Goal: Contribute content

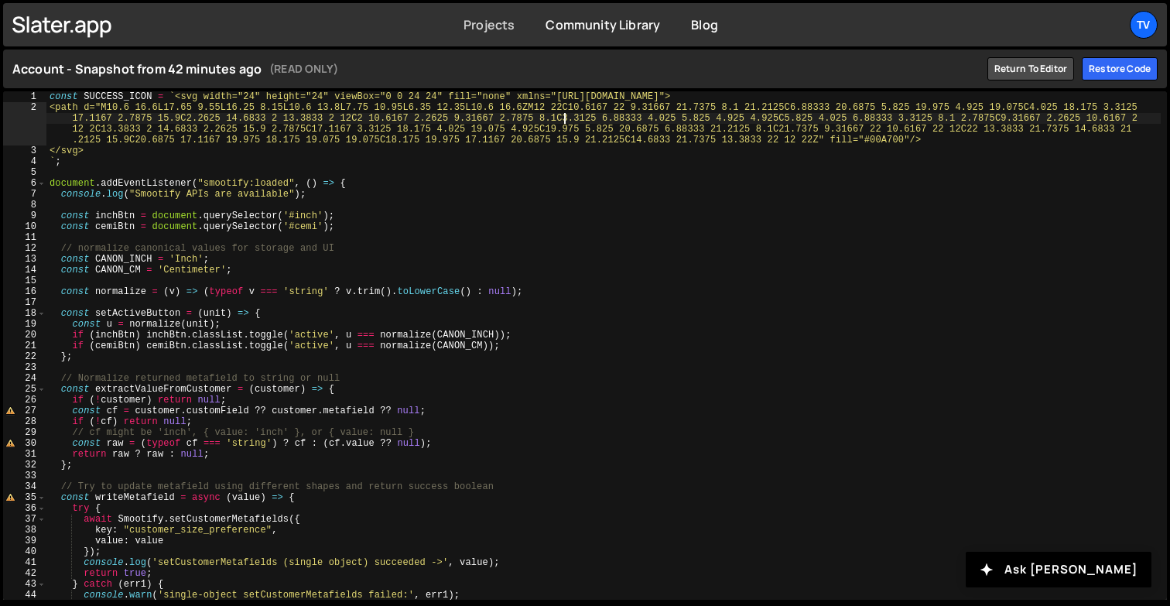
click at [480, 22] on link "Projects" at bounding box center [488, 24] width 51 height 17
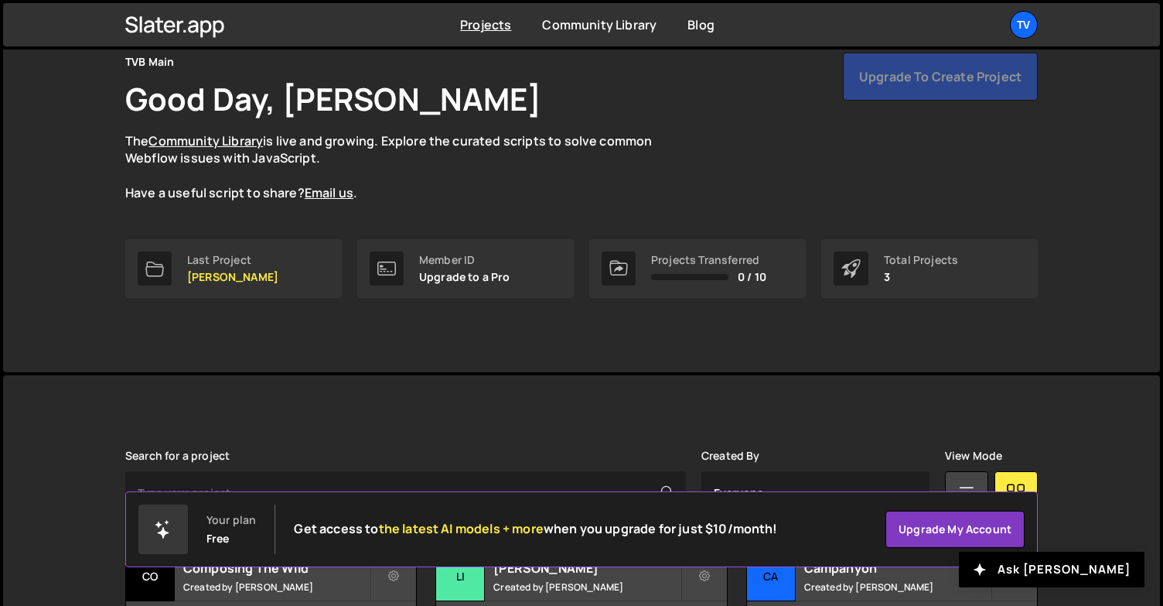
scroll to position [190, 0]
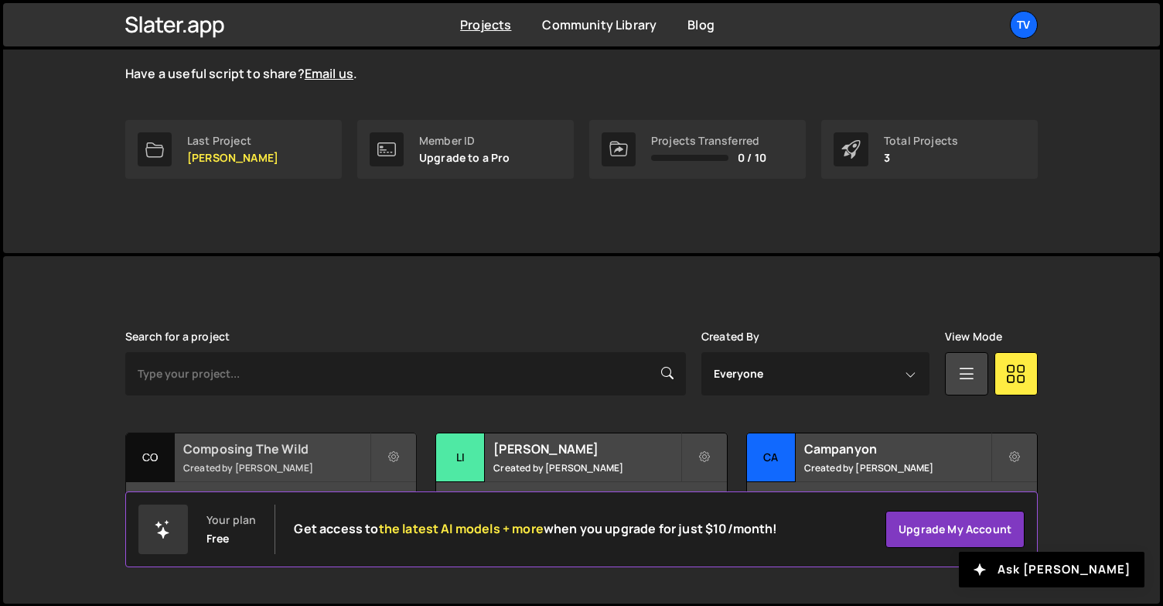
click at [259, 456] on h2 "Composing The Wild" at bounding box center [276, 448] width 186 height 17
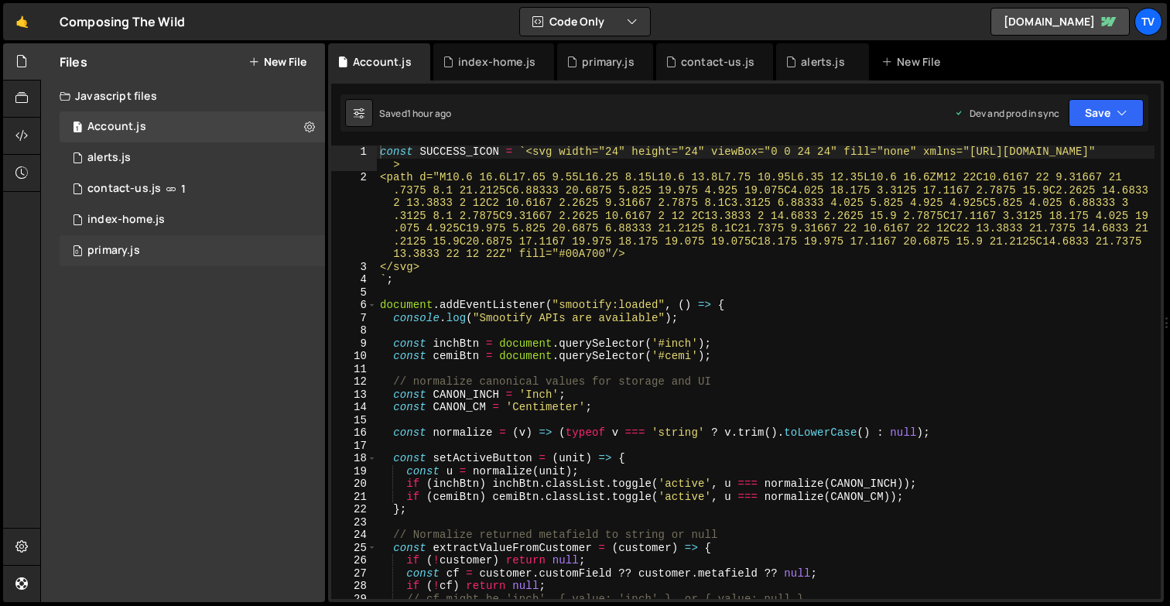
click at [161, 249] on div "0 primary.js 0" at bounding box center [192, 250] width 265 height 31
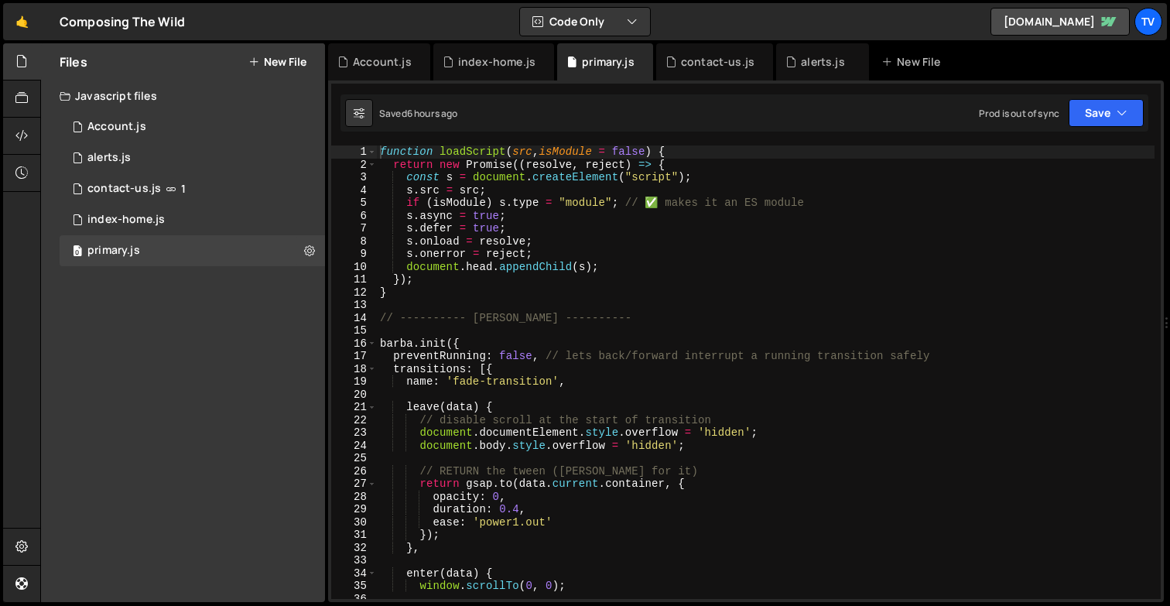
scroll to position [4183, 0]
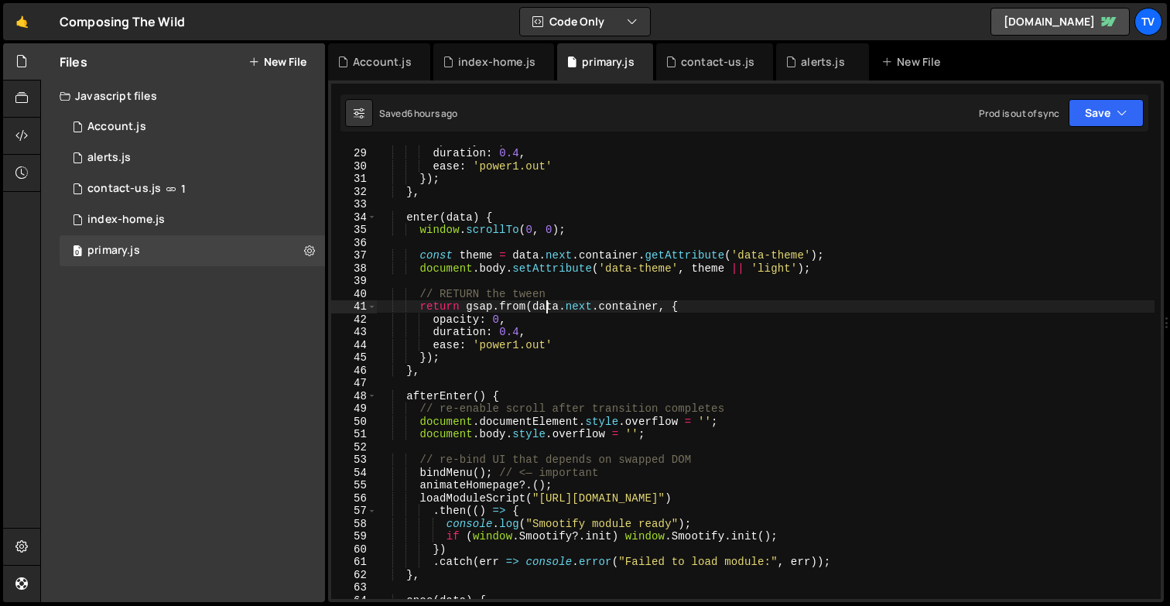
click at [546, 307] on div "opacity : 0 , duration : 0.4 , ease : 'power1.out' }) ; } , enter ( data ) { wi…" at bounding box center [765, 373] width 777 height 479
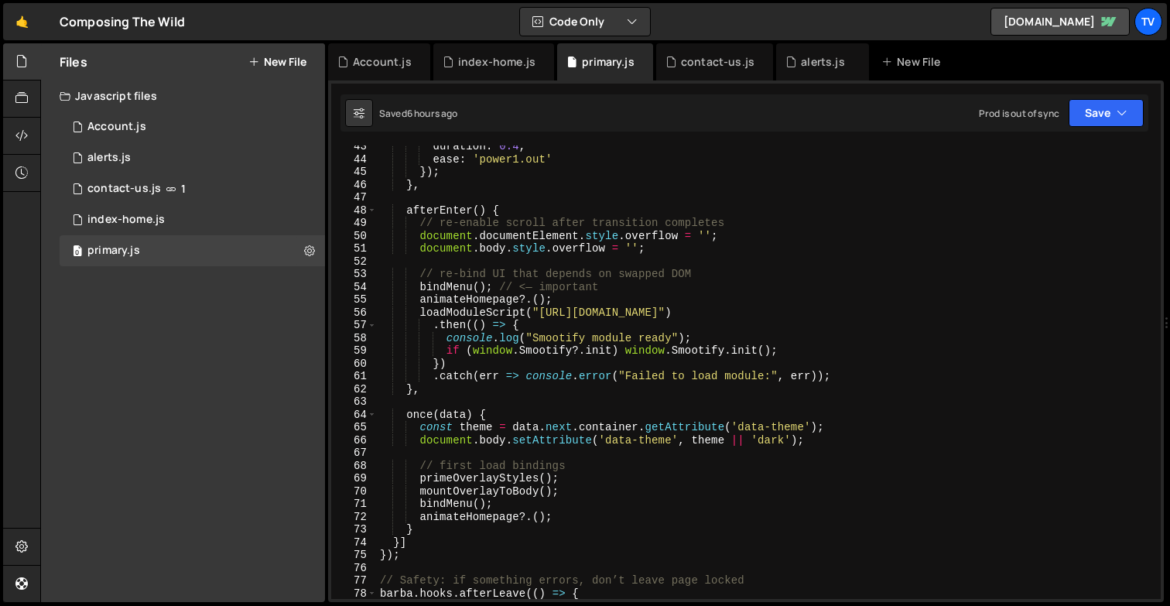
scroll to position [541, 0]
click at [529, 324] on div "duration : 0.4 , ease : 'power1.out' }) ; } , afterEnter ( ) { // re-enable scr…" at bounding box center [765, 379] width 777 height 479
drag, startPoint x: 442, startPoint y: 347, endPoint x: 781, endPoint y: 349, distance: 338.8
click at [781, 349] on div "duration : 0.4 , ease : 'power1.out' }) ; } , afterEnter ( ) { // re-enable scr…" at bounding box center [765, 379] width 777 height 479
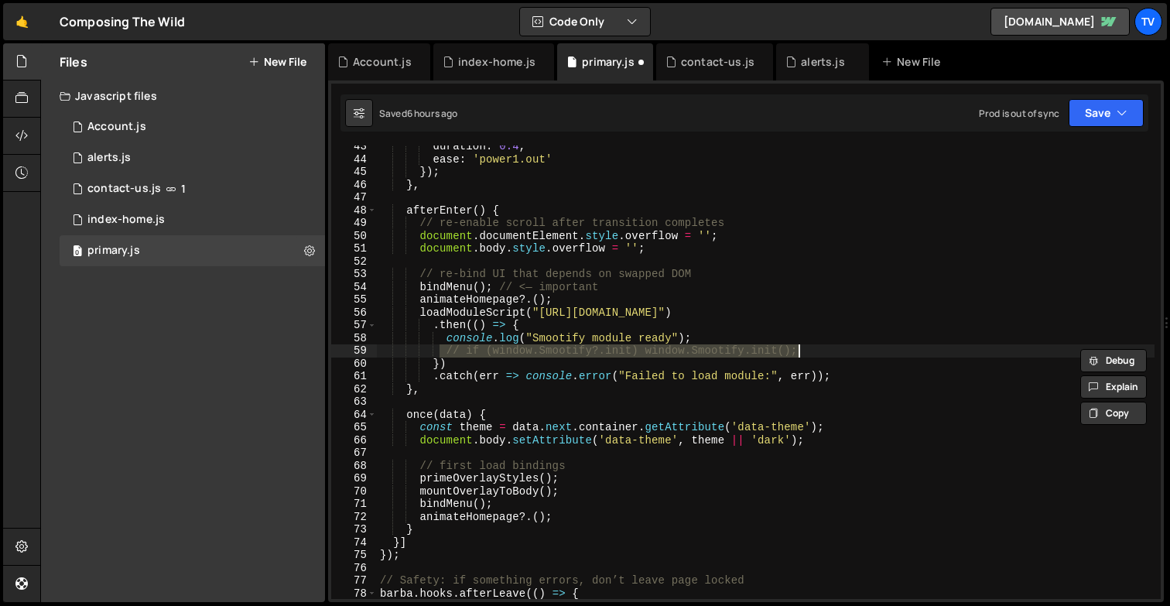
click at [579, 329] on div "duration : 0.4 , ease : 'power1.out' }) ; } , afterEnter ( ) { // re-enable scr…" at bounding box center [765, 379] width 777 height 479
type textarea ".then(() => {"
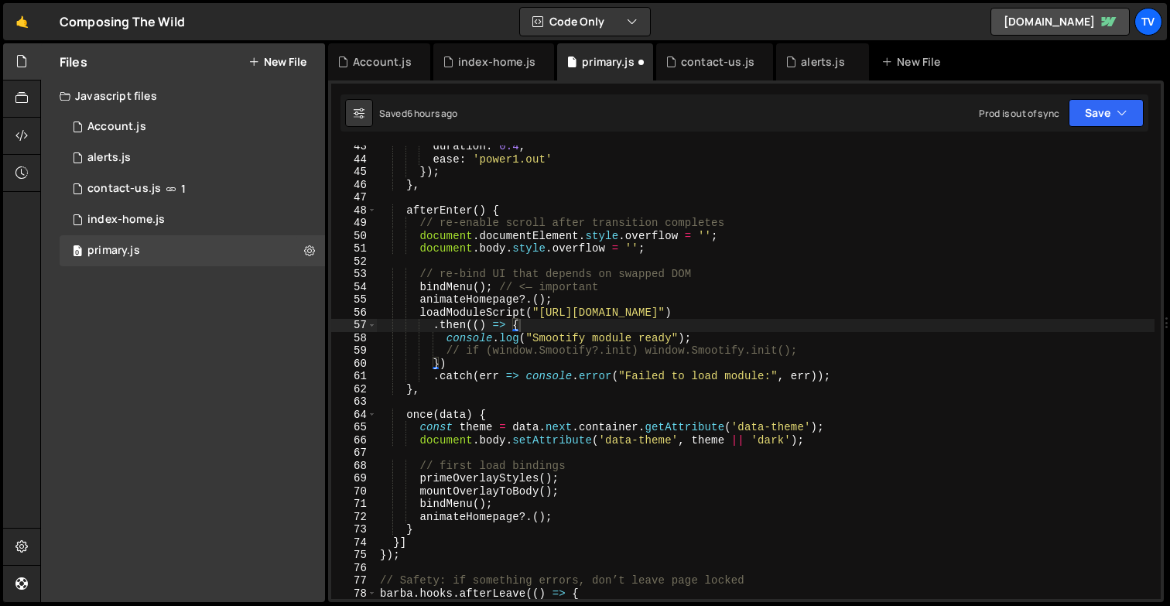
click at [694, 396] on div "duration : 0.4 , ease : 'power1.out' }) ; } , afterEnter ( ) { // re-enable scr…" at bounding box center [765, 379] width 777 height 479
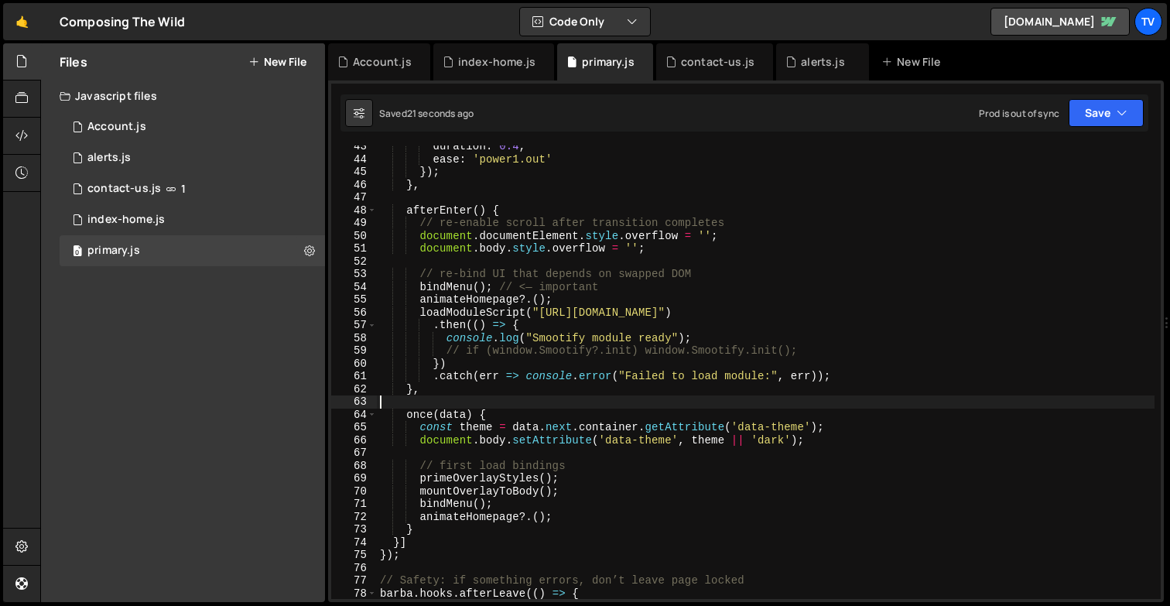
click at [516, 261] on div "duration : 0.4 , ease : 'power1.out' }) ; } , afterEnter ( ) { // re-enable scr…" at bounding box center [765, 379] width 777 height 479
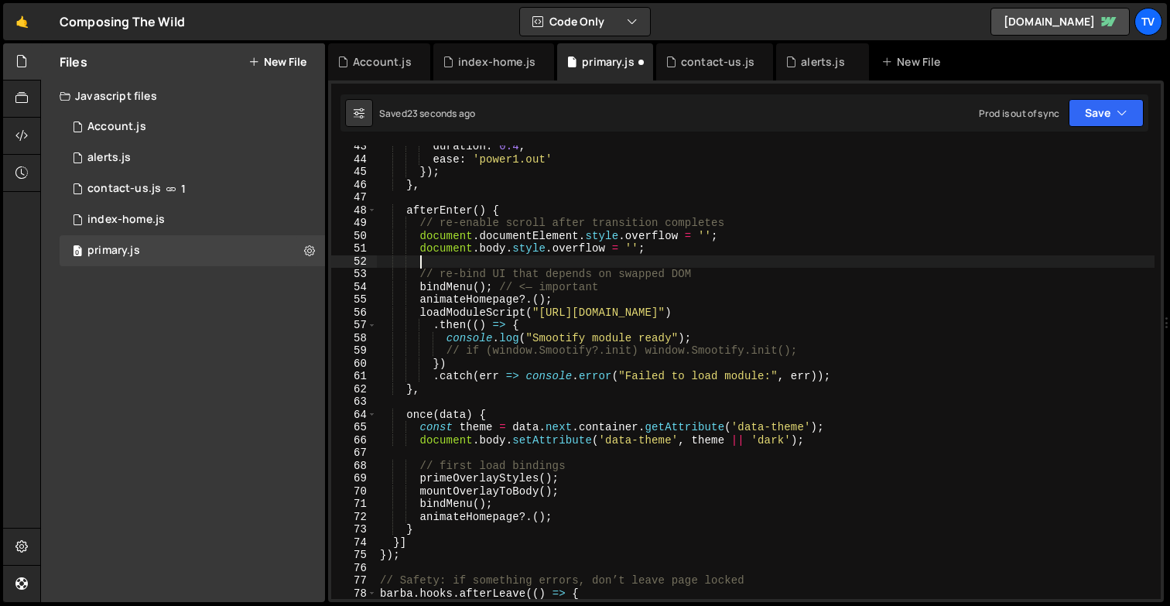
paste textarea "Webflow.require('ix2').init();"
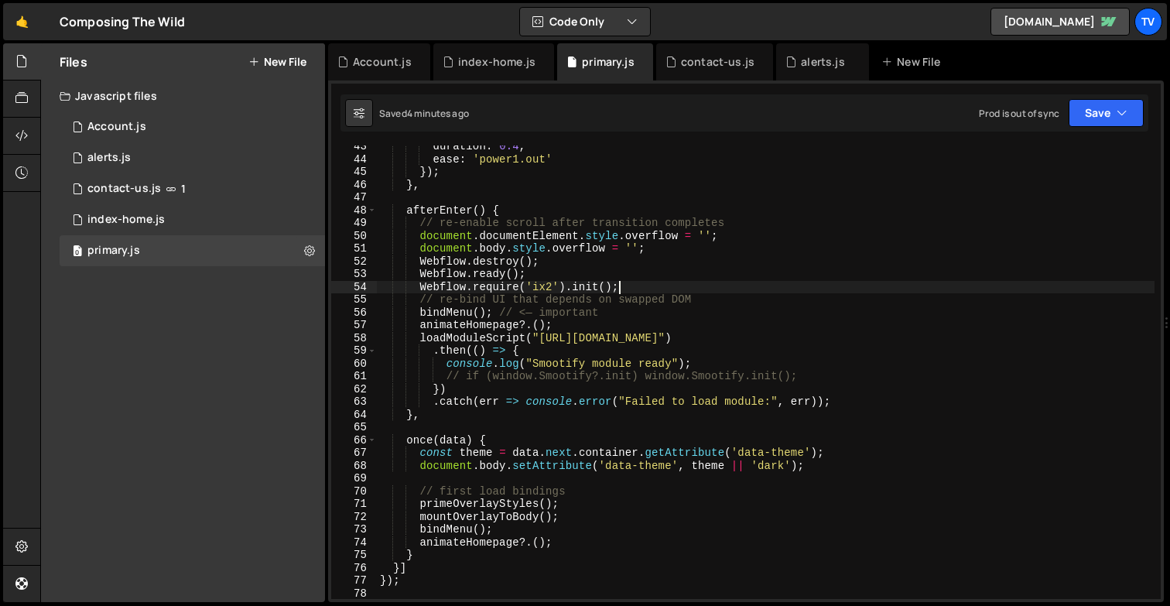
click at [449, 222] on div "duration : 0.4 , ease : 'power1.out' }) ; } , afterEnter ( ) { // re-enable scr…" at bounding box center [765, 379] width 777 height 479
type textarea "// re-enable scroll after transition completes"
